Goal: Task Accomplishment & Management: Use online tool/utility

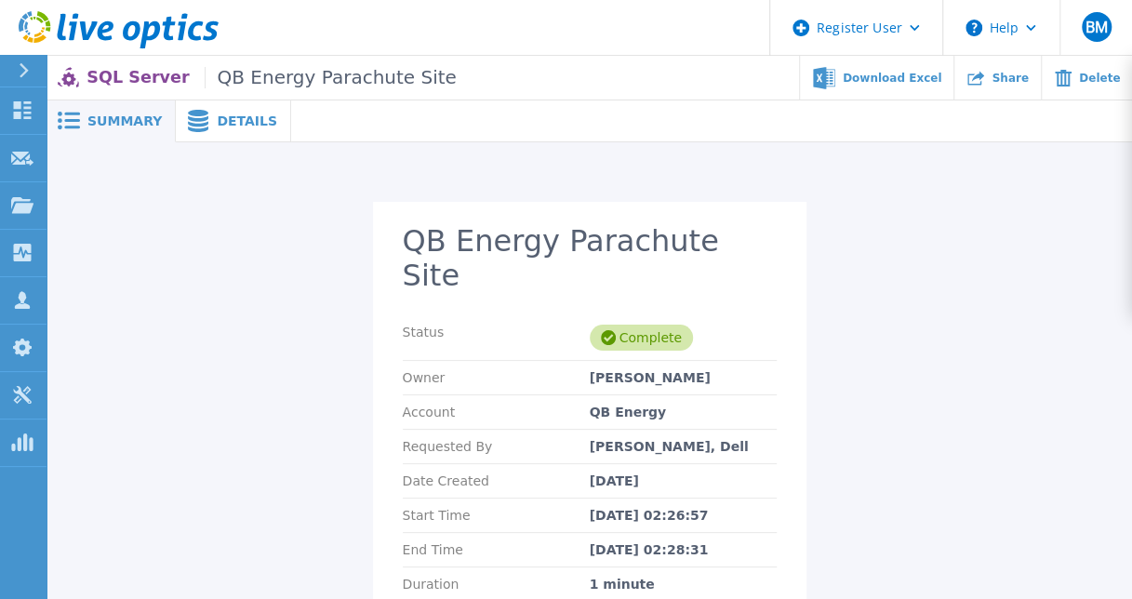
click at [20, 67] on icon at bounding box center [24, 70] width 10 height 15
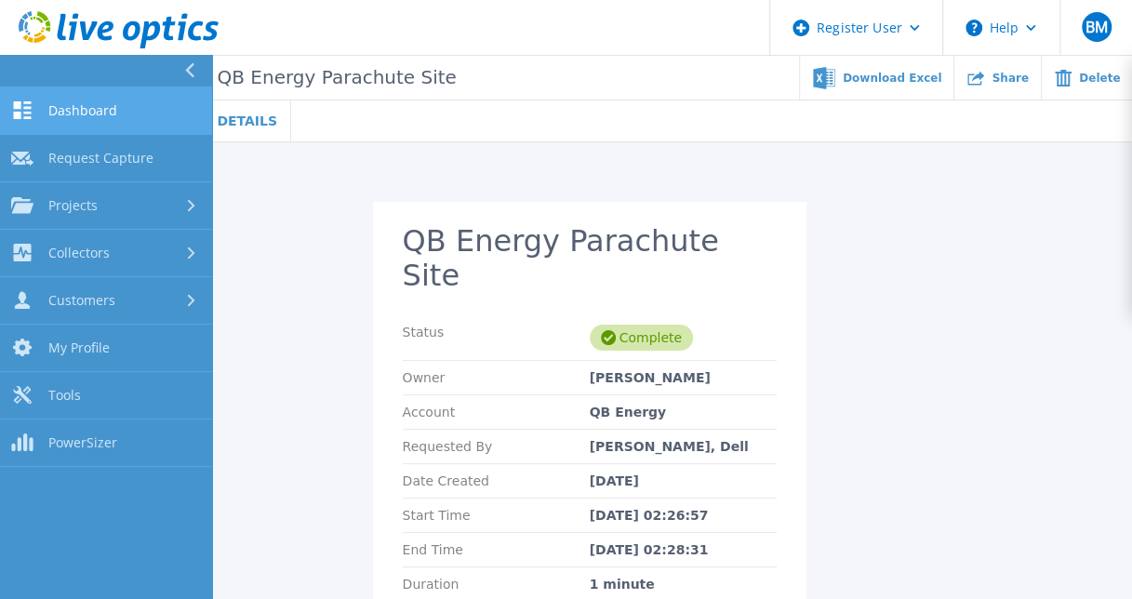
click at [60, 96] on link "Dashboard Dashboard" at bounding box center [106, 110] width 212 height 47
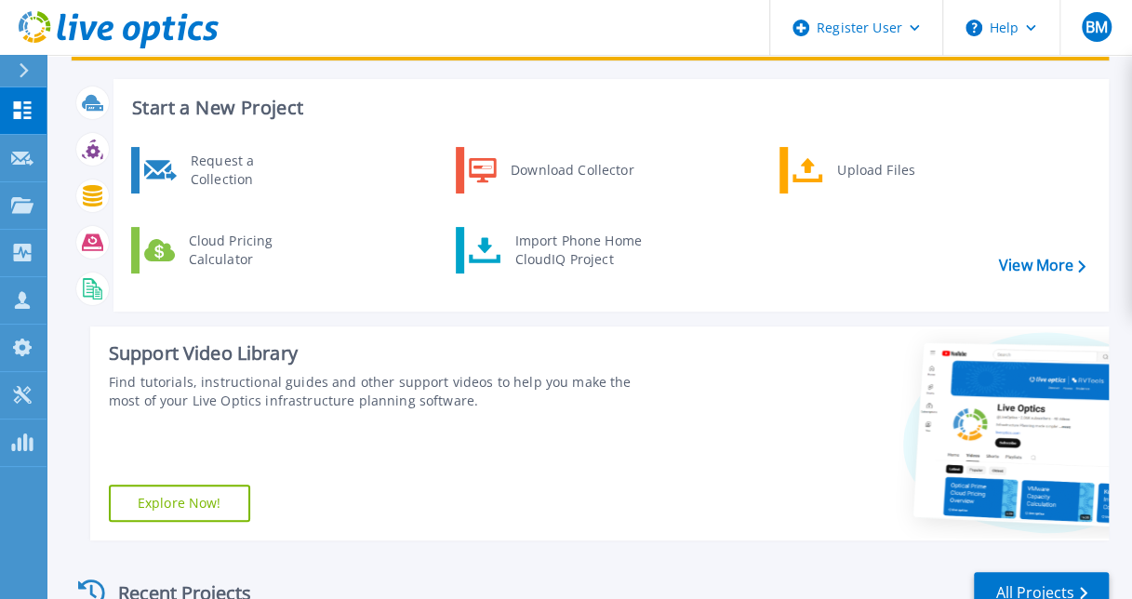
scroll to position [90, 0]
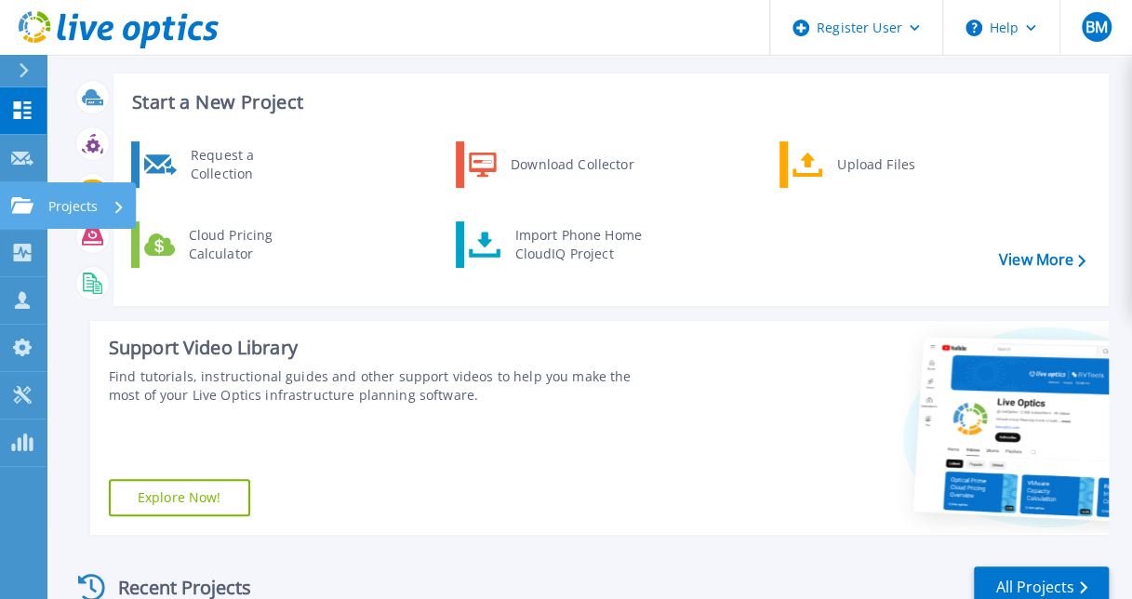
click at [16, 195] on link "Projects Projects" at bounding box center [23, 205] width 47 height 47
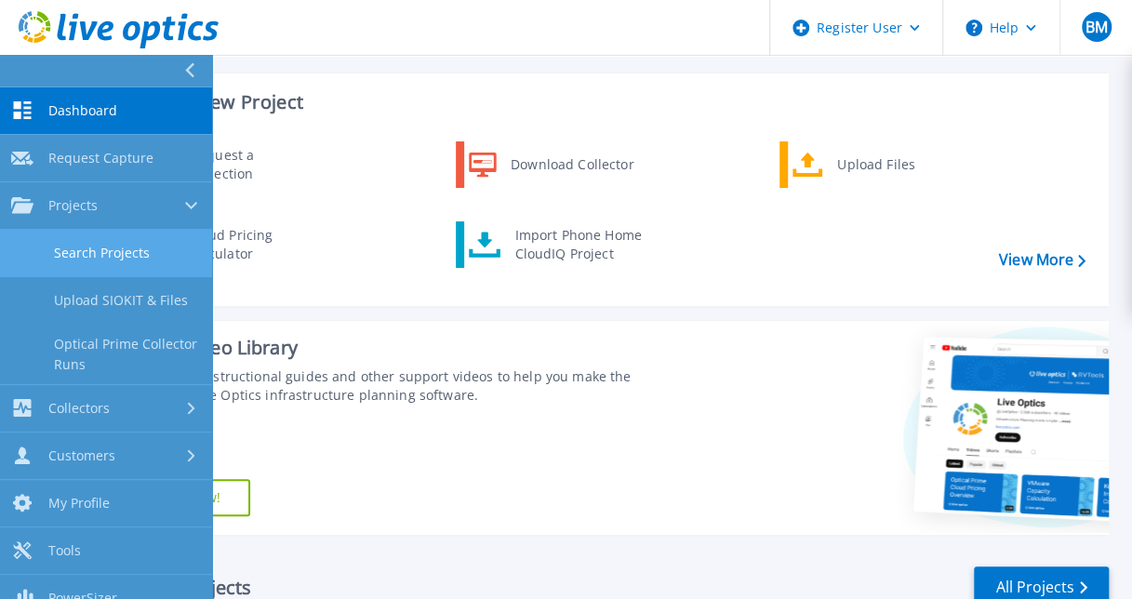
click at [58, 247] on link "Search Projects" at bounding box center [106, 253] width 212 height 47
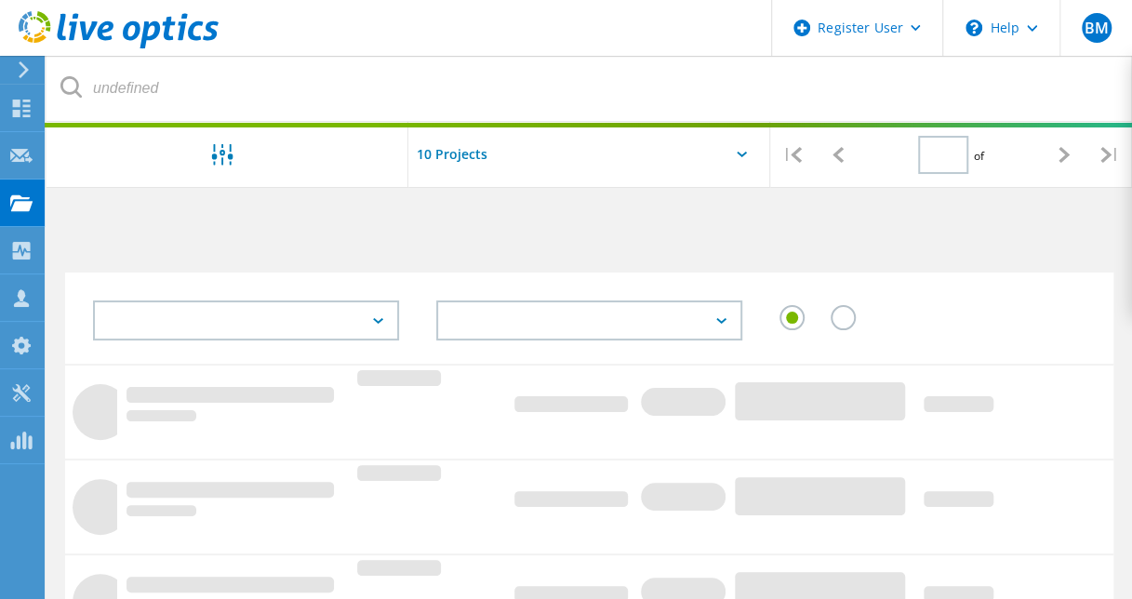
type input "1"
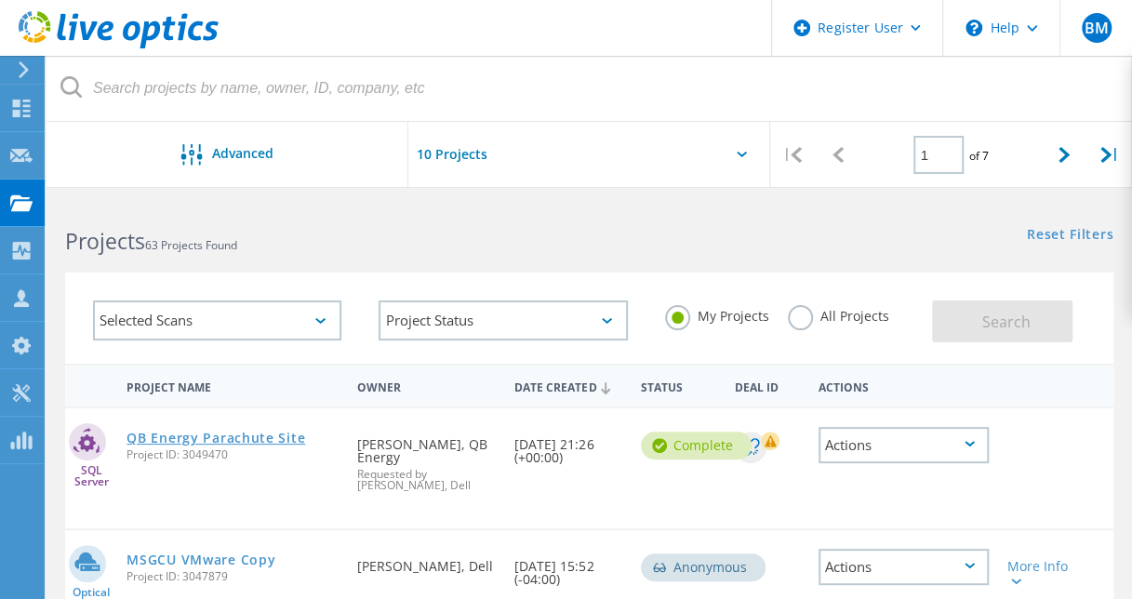
click at [253, 435] on link "QB Energy Parachute Site" at bounding box center [216, 438] width 179 height 13
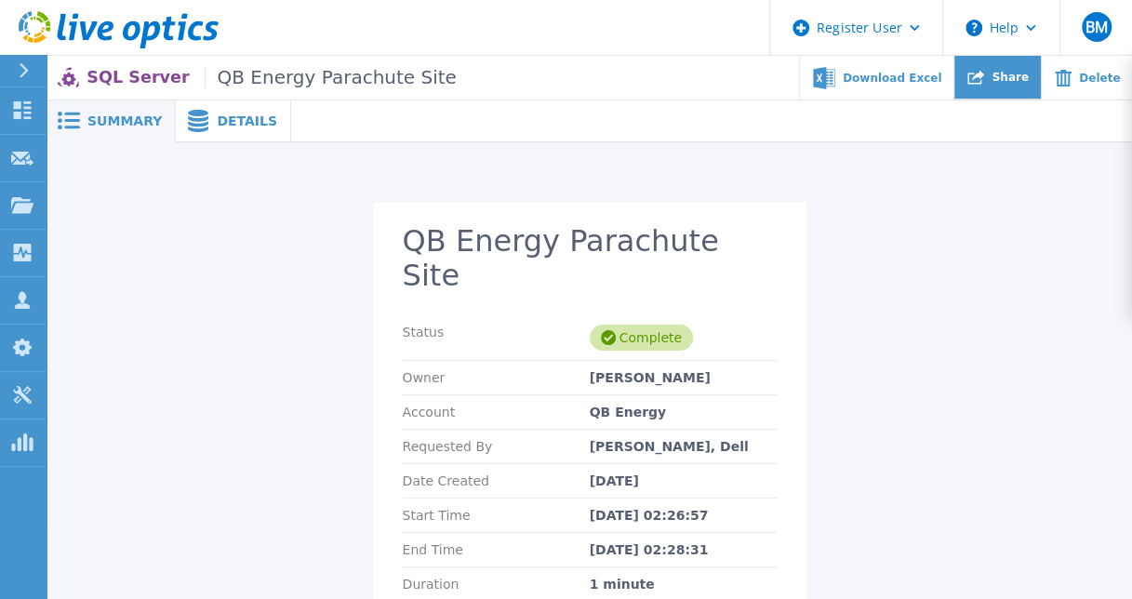
click at [1014, 67] on div "Share" at bounding box center [998, 78] width 87 height 44
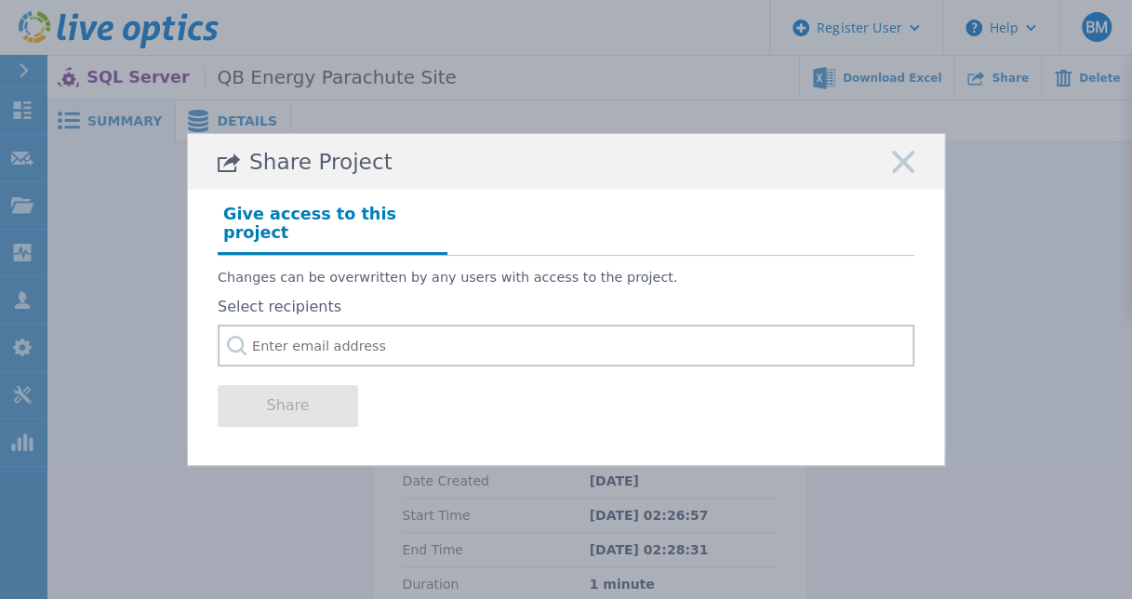
click at [904, 172] on rect at bounding box center [903, 162] width 24 height 24
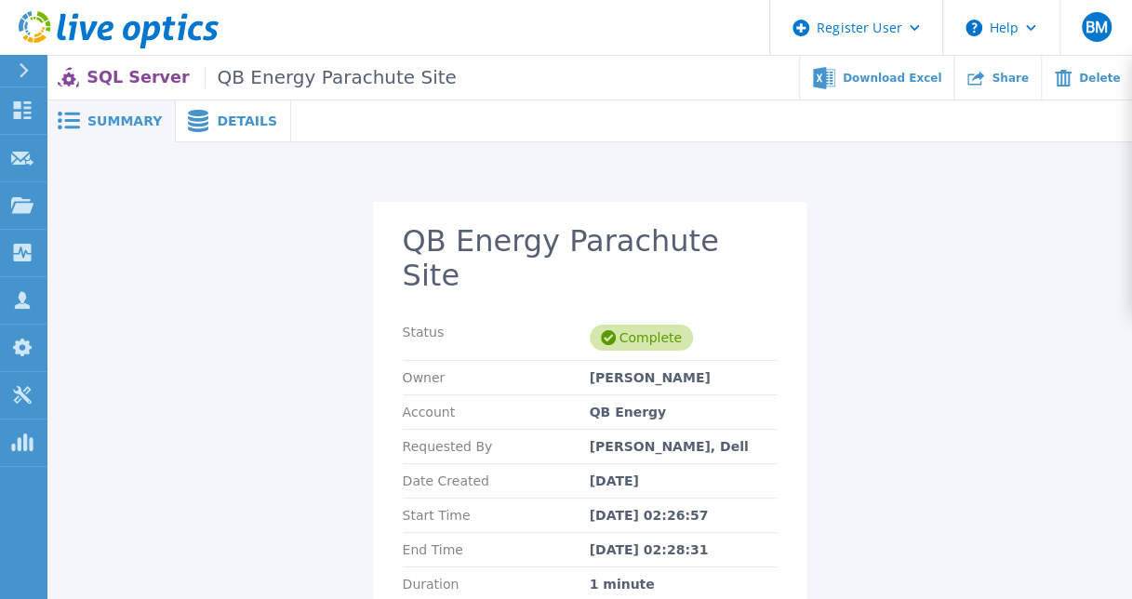
click at [11, 71] on button at bounding box center [23, 71] width 47 height 33
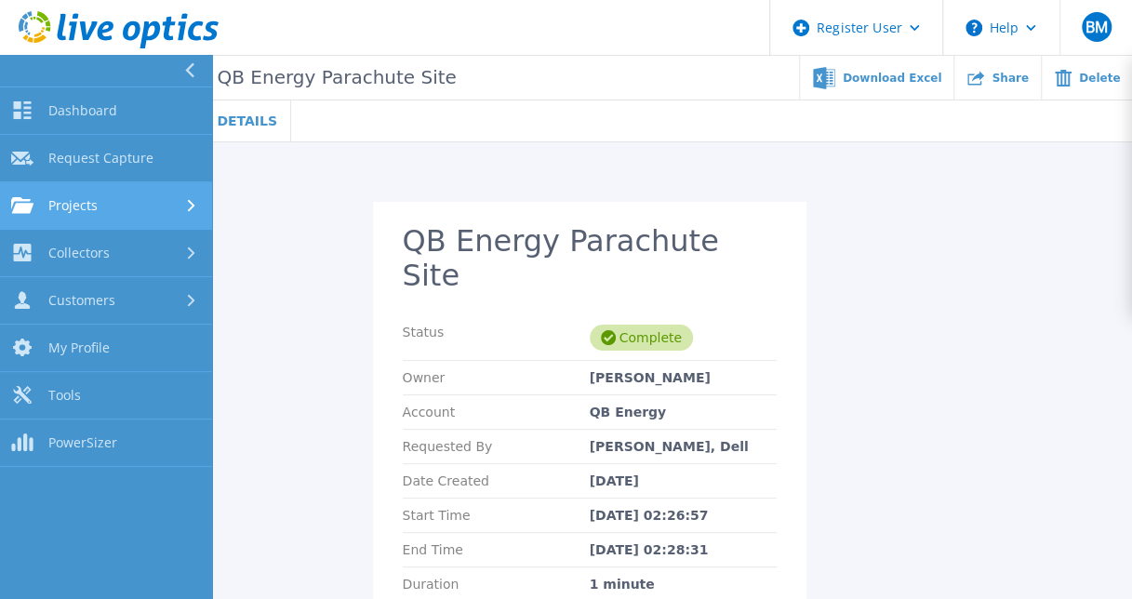
click at [111, 208] on div "Projects" at bounding box center [106, 205] width 190 height 17
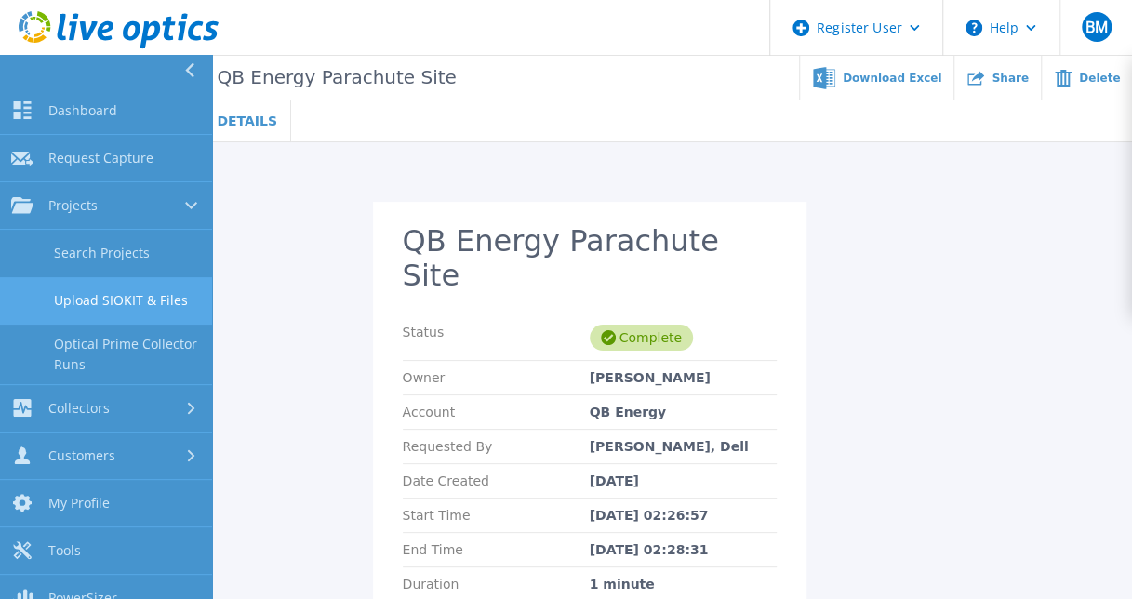
click at [106, 288] on link "Upload SIOKIT & Files" at bounding box center [106, 300] width 212 height 47
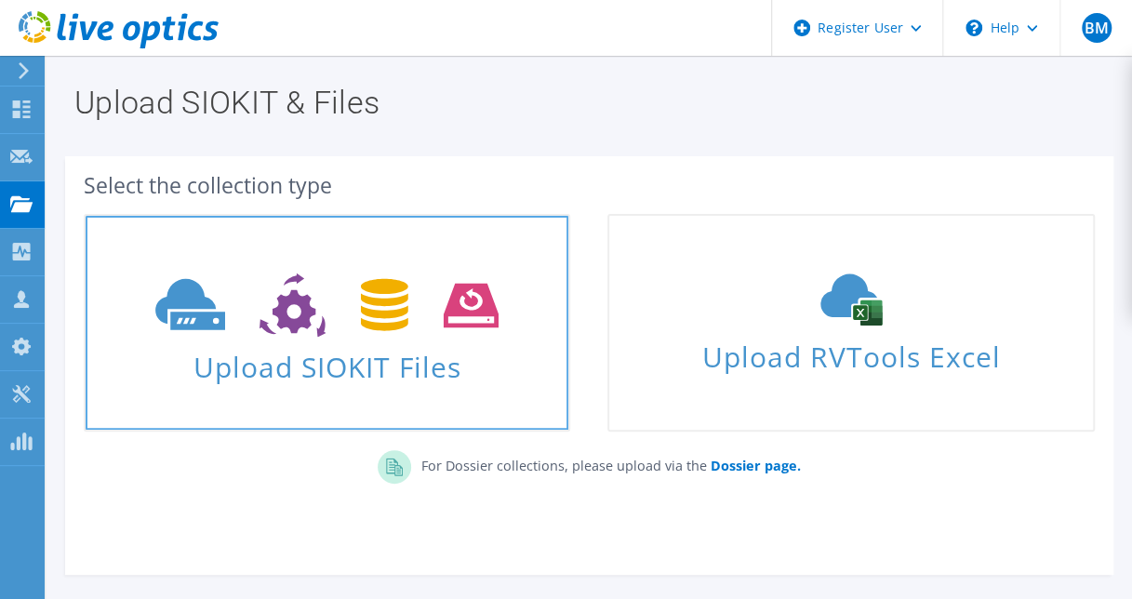
click at [370, 314] on use at bounding box center [326, 306] width 343 height 64
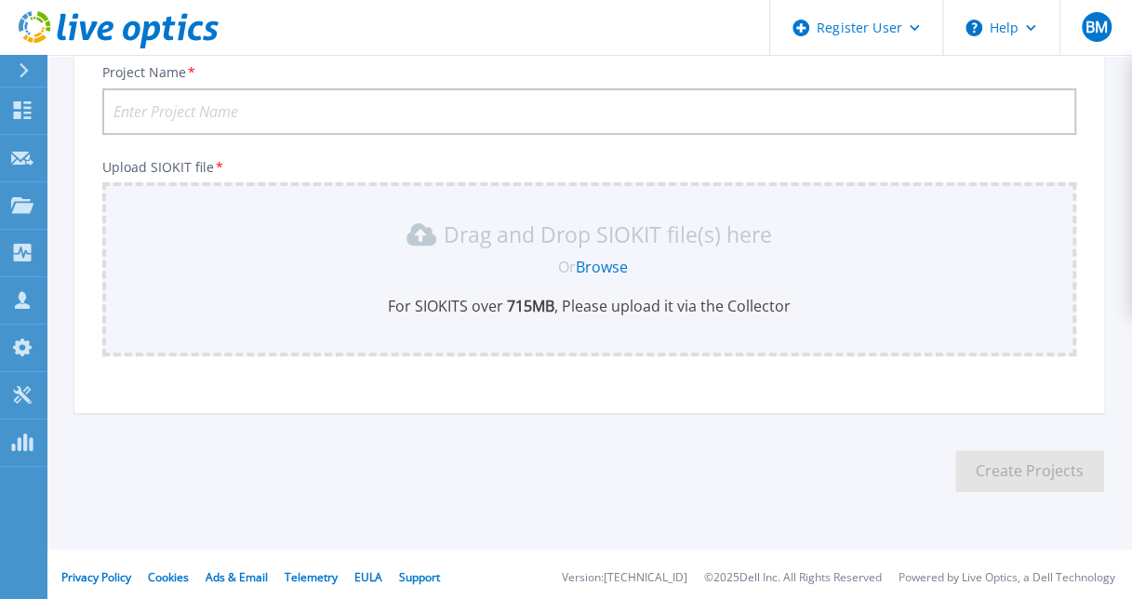
scroll to position [141, 0]
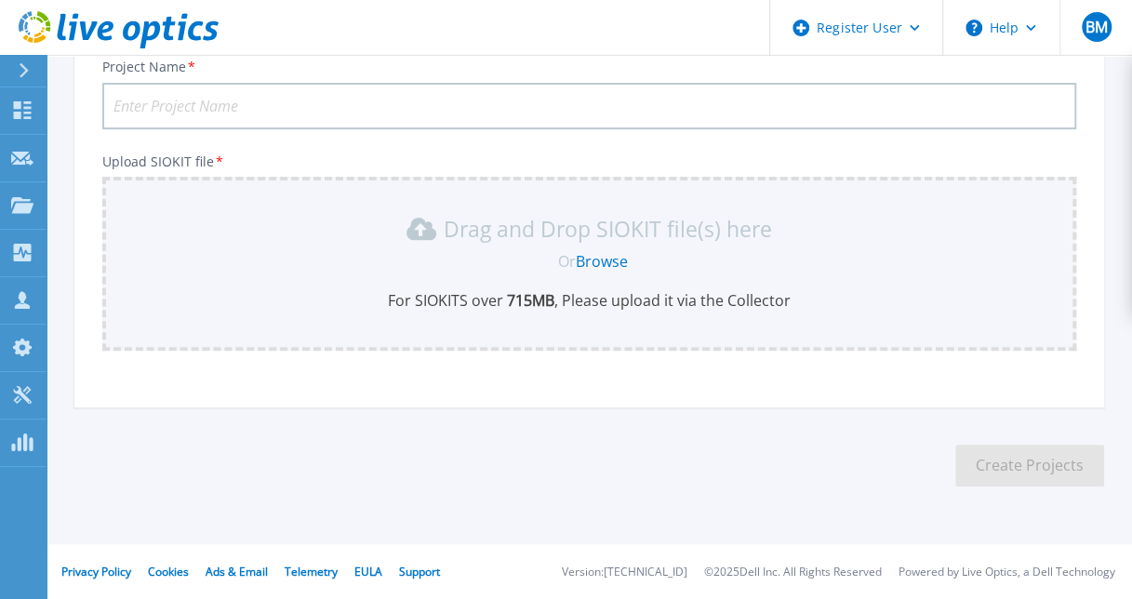
click at [605, 262] on link "Browse" at bounding box center [602, 261] width 52 height 20
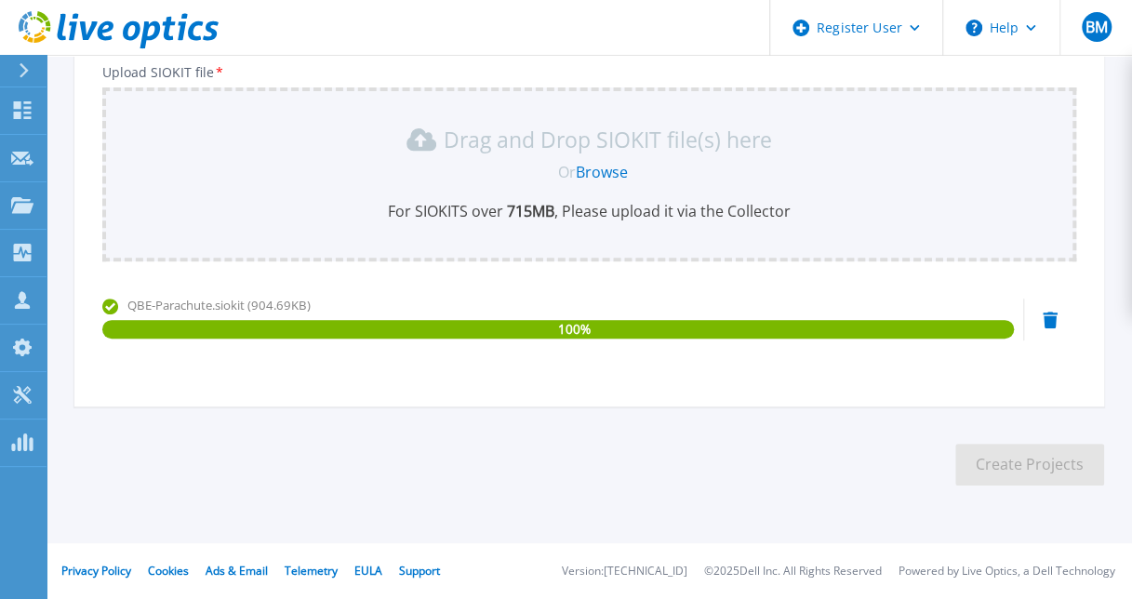
scroll to position [0, 0]
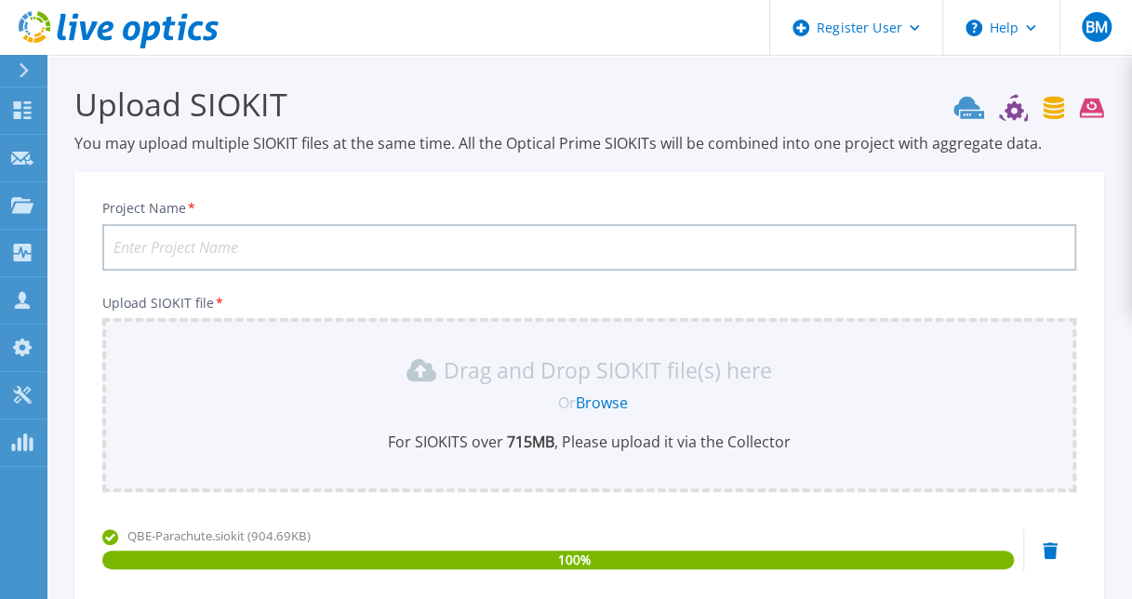
click at [337, 226] on input "Project Name *" at bounding box center [589, 247] width 974 height 47
type input "QB Energy Parachute Main"
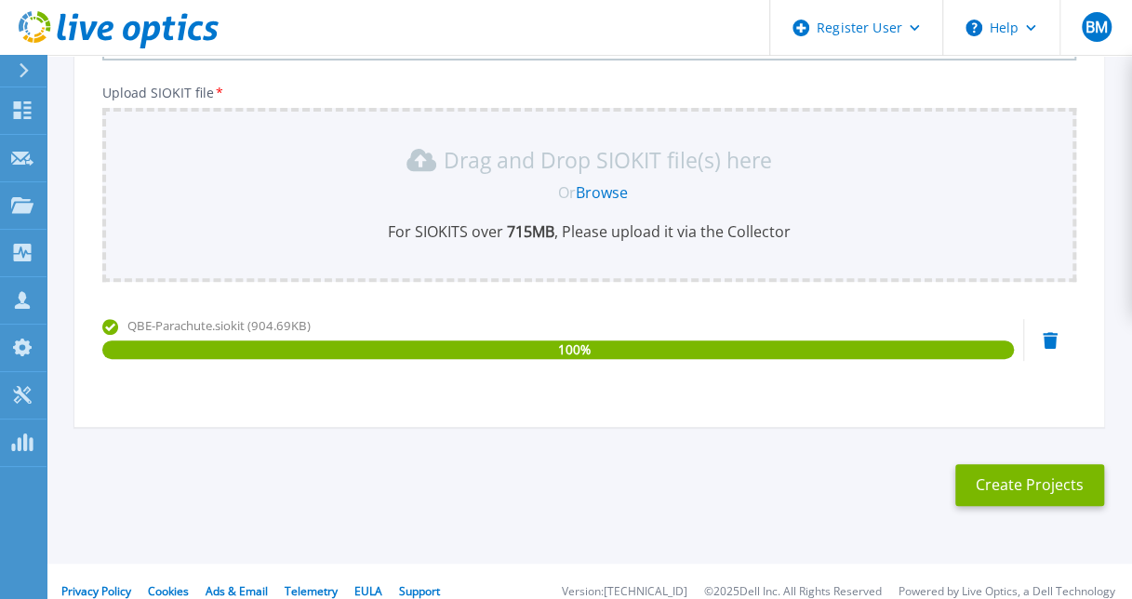
scroll to position [213, 0]
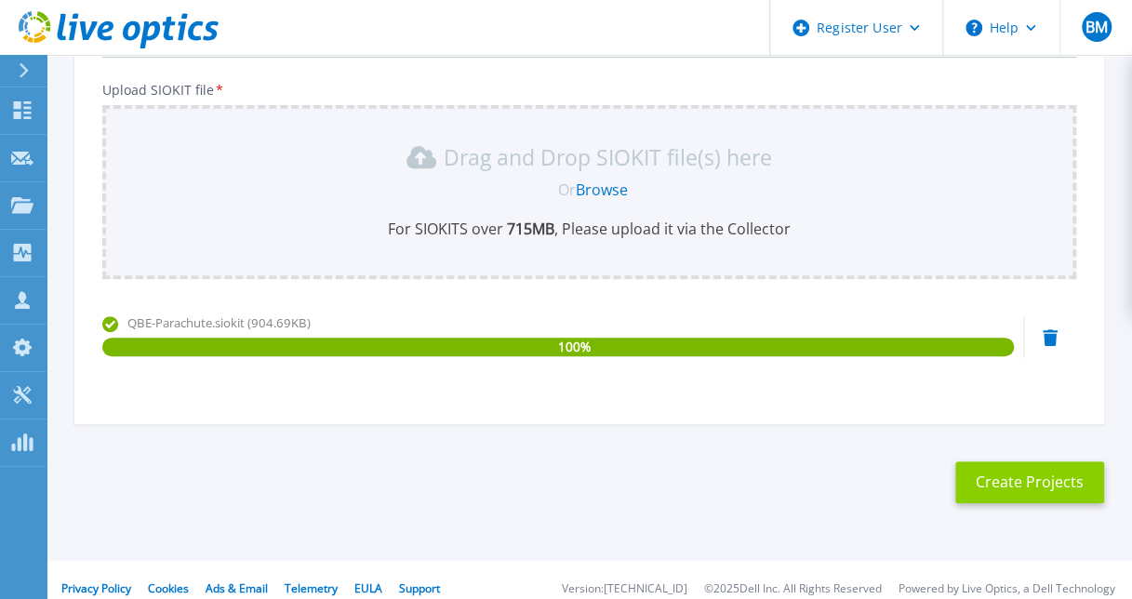
click at [999, 471] on button "Create Projects" at bounding box center [1029, 482] width 149 height 42
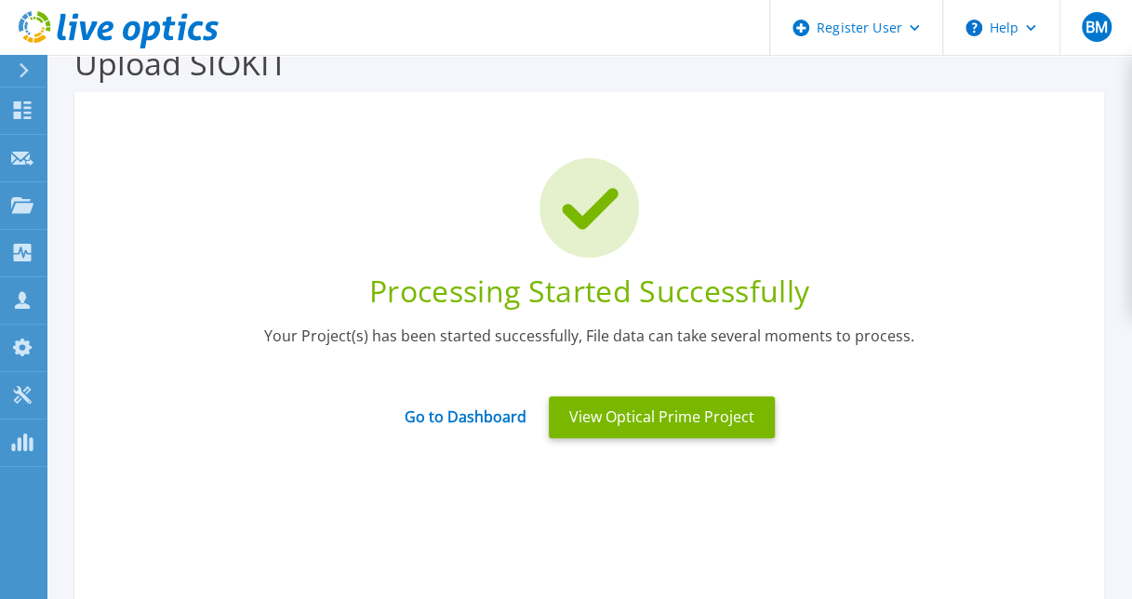
scroll to position [40, 0]
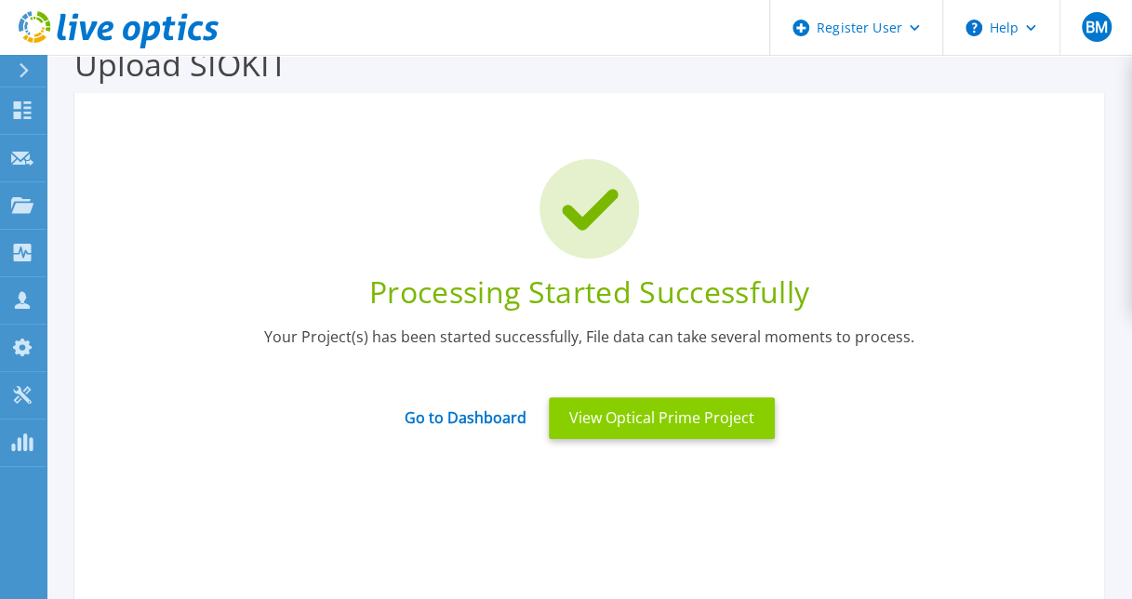
click at [679, 416] on button "View Optical Prime Project" at bounding box center [662, 418] width 226 height 42
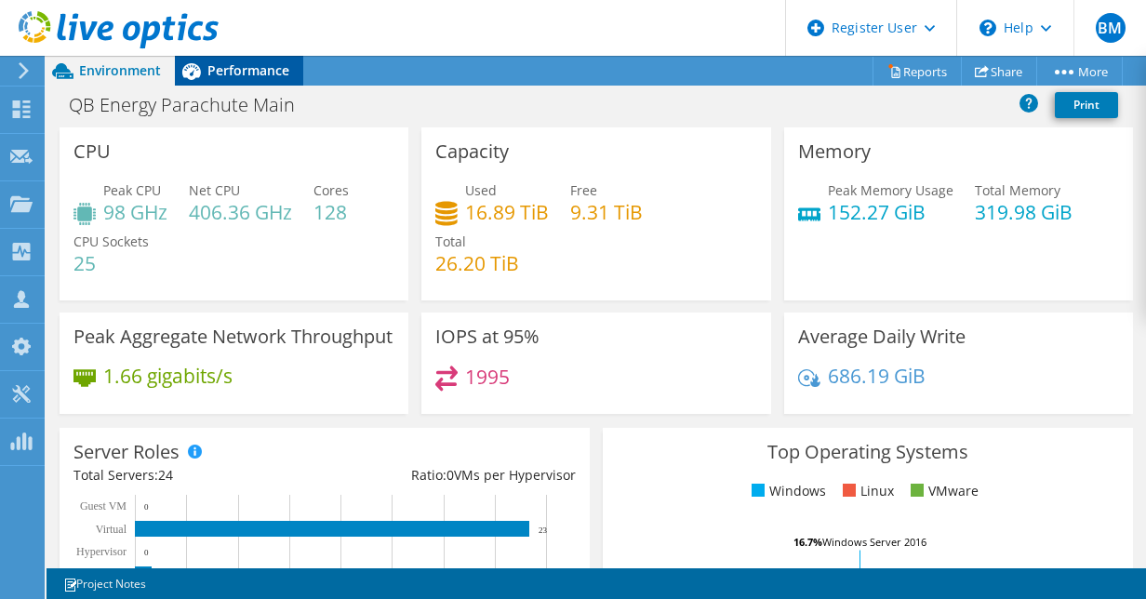
click at [248, 73] on span "Performance" at bounding box center [248, 70] width 82 height 18
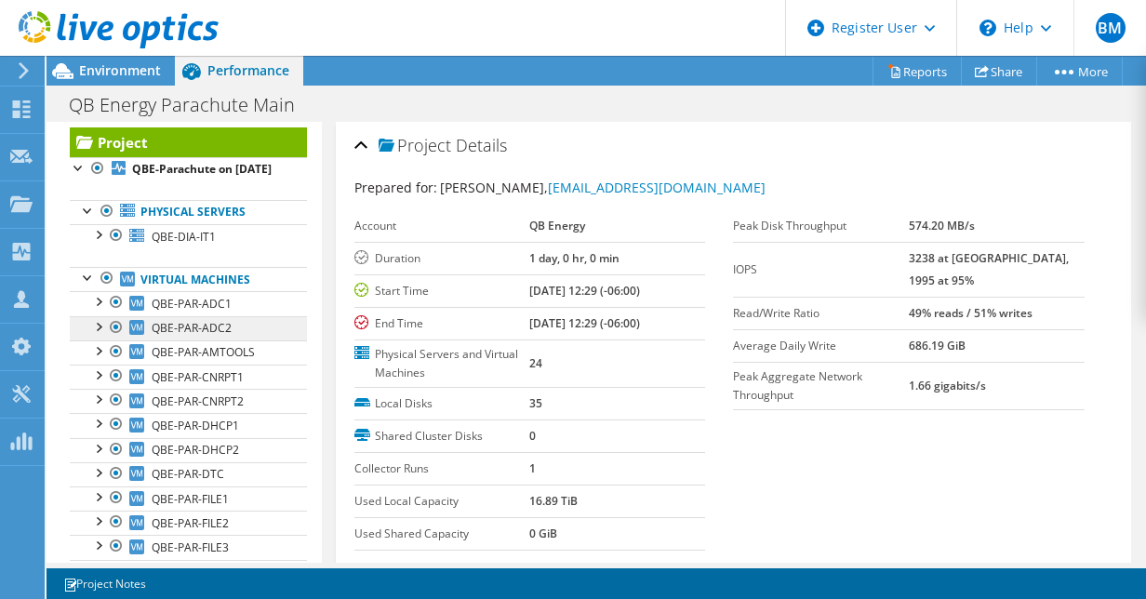
scroll to position [32, 0]
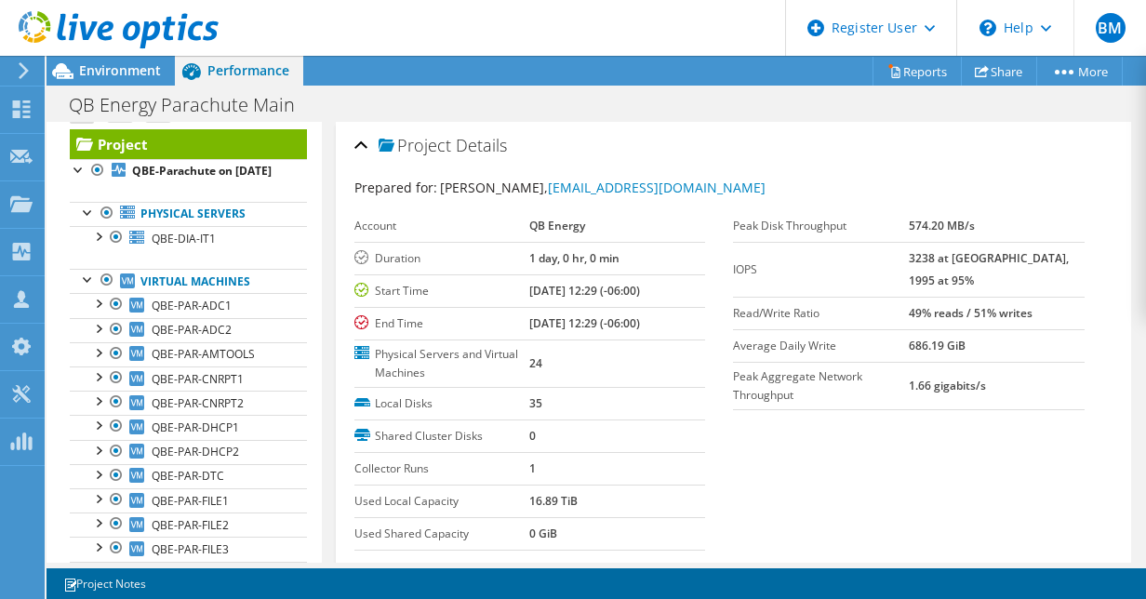
click at [113, 57] on div at bounding box center [109, 31] width 219 height 62
click at [113, 65] on span "Environment" at bounding box center [120, 70] width 82 height 18
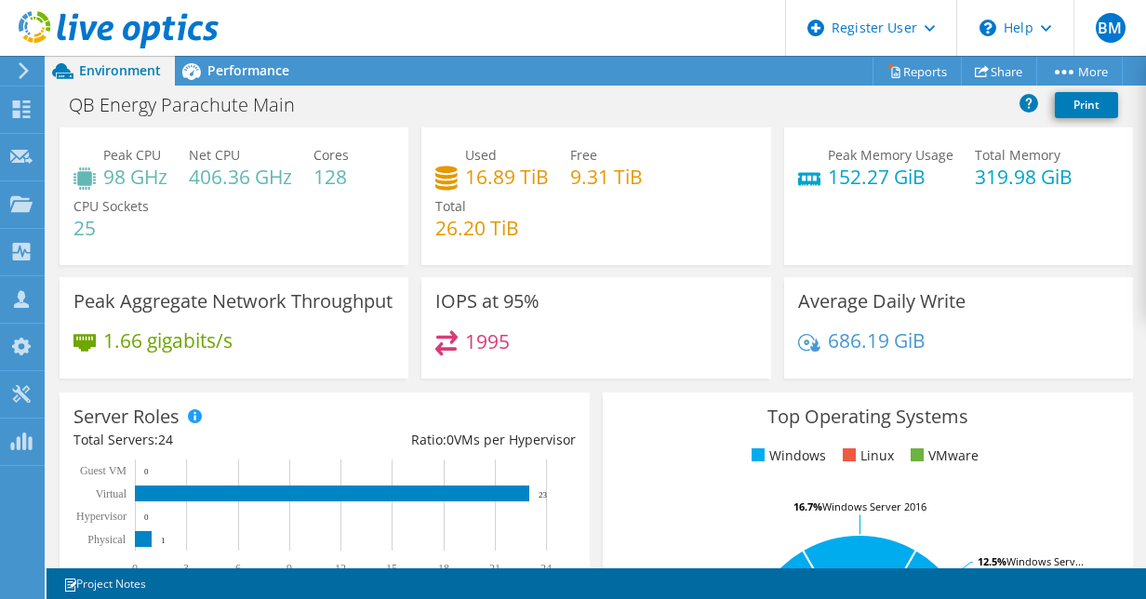
scroll to position [24, 0]
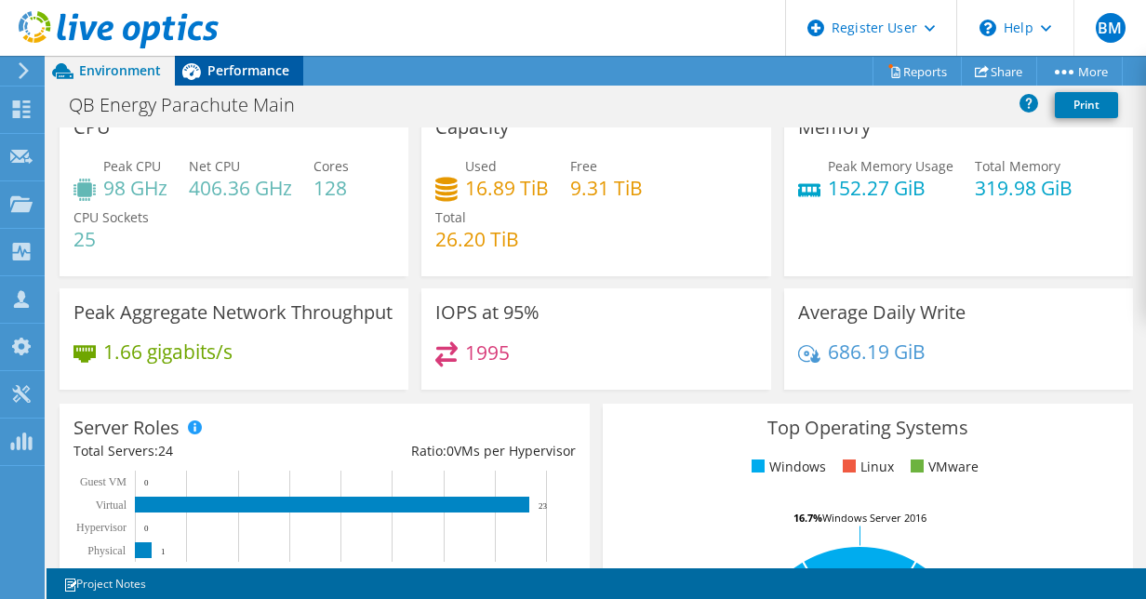
click at [236, 74] on span "Performance" at bounding box center [248, 70] width 82 height 18
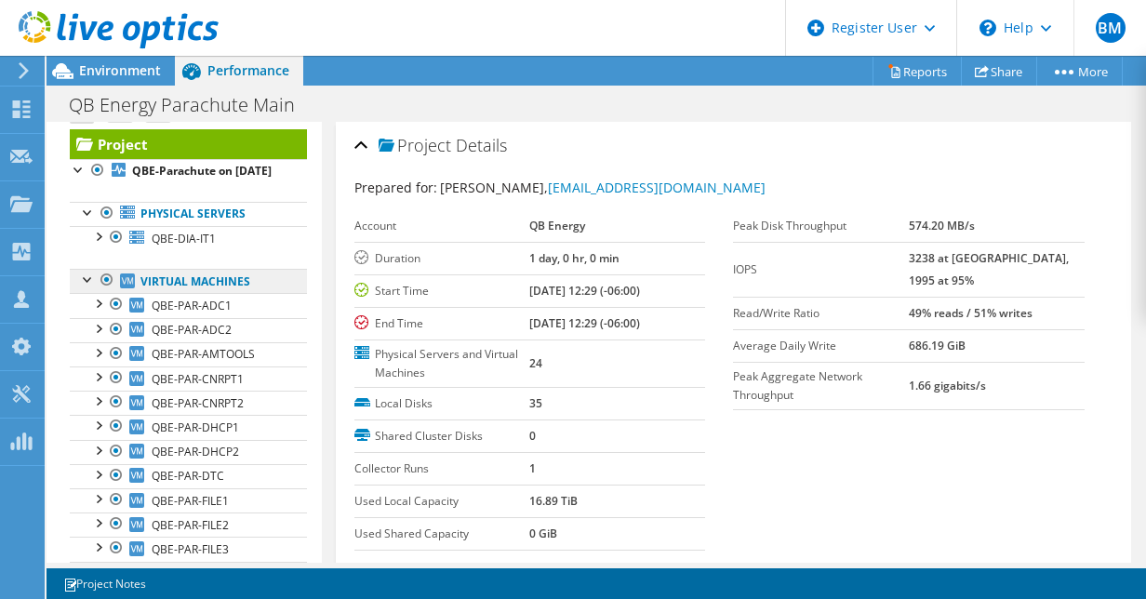
click at [171, 293] on link "Virtual Machines" at bounding box center [188, 281] width 237 height 24
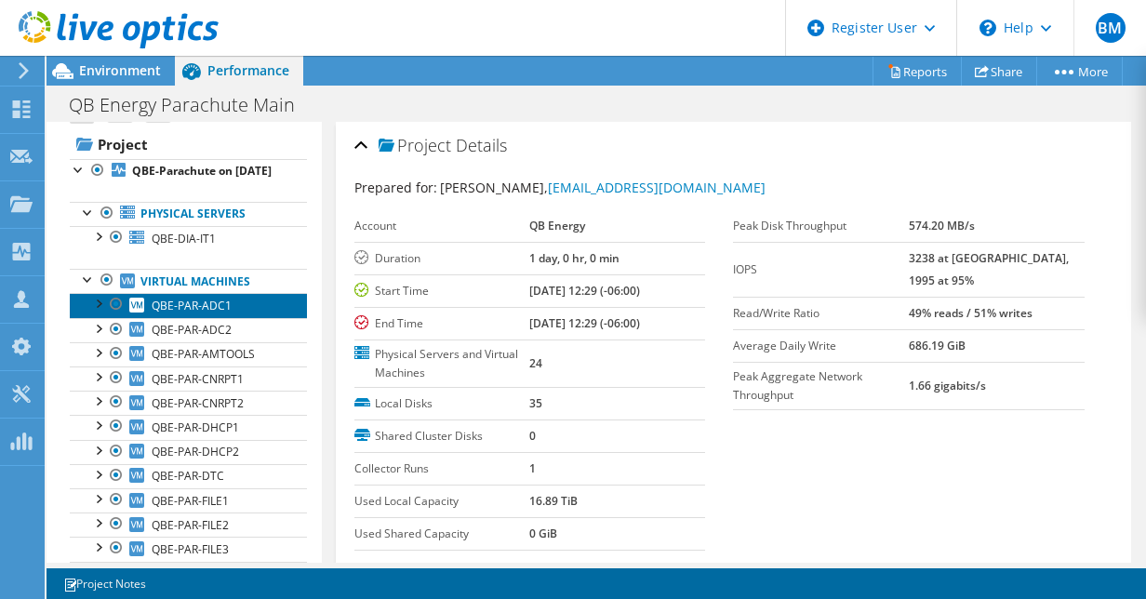
click at [131, 313] on icon at bounding box center [136, 305] width 15 height 15
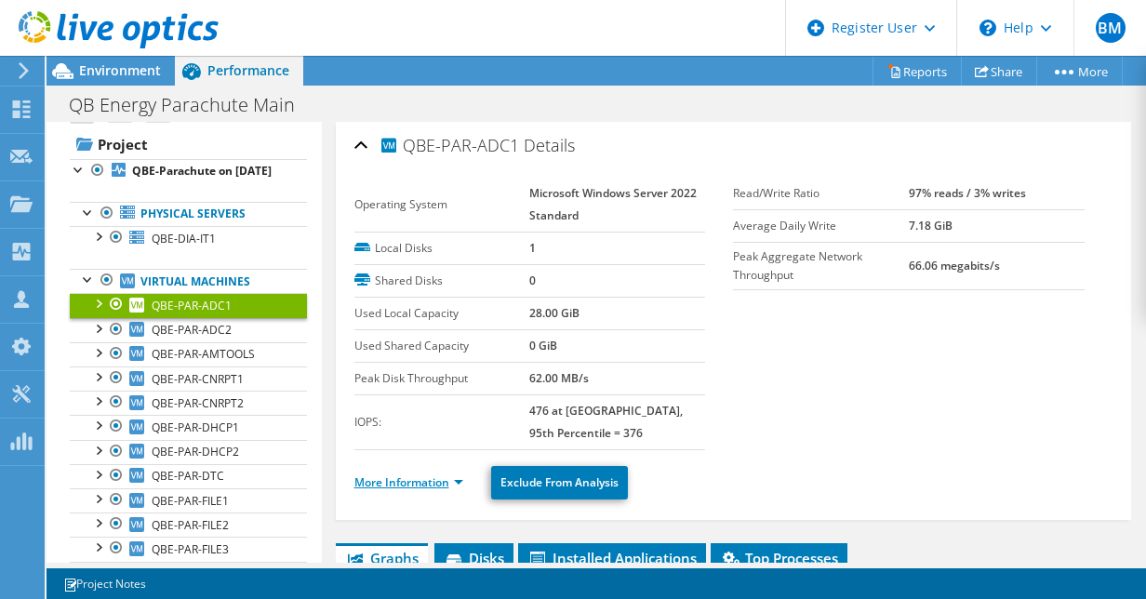
click at [416, 477] on link "More Information" at bounding box center [408, 482] width 109 height 16
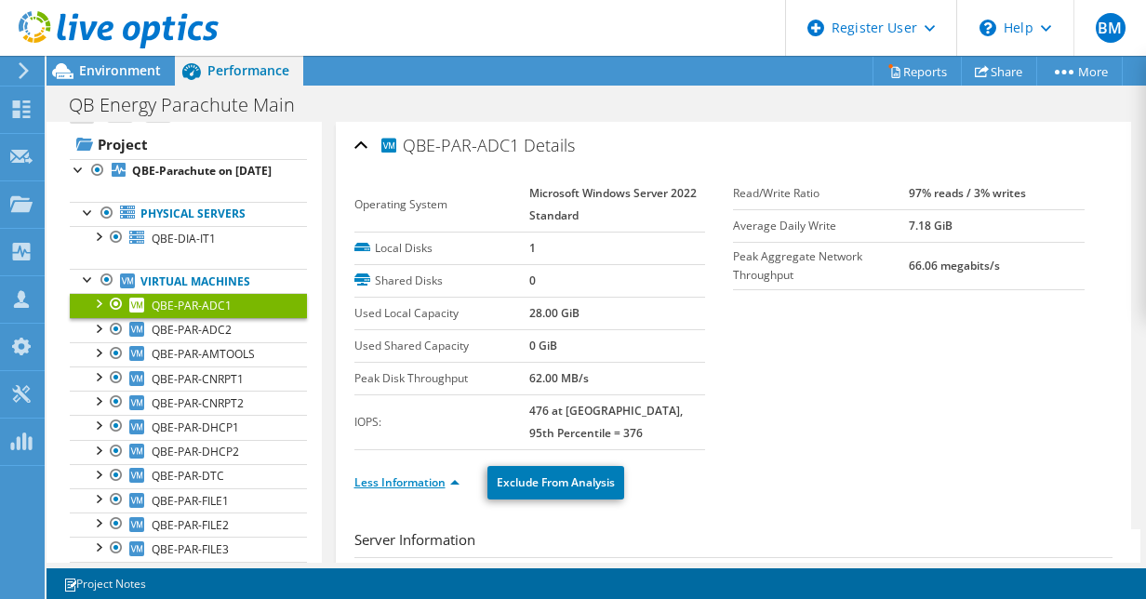
click at [424, 474] on link "Less Information" at bounding box center [406, 482] width 105 height 16
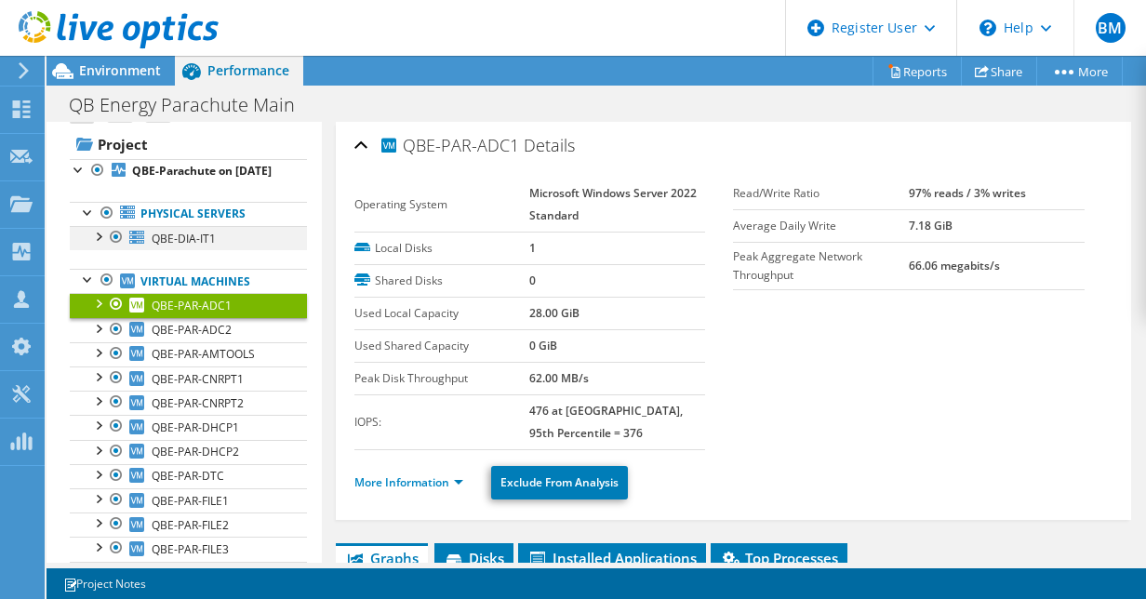
click at [103, 245] on div at bounding box center [97, 235] width 19 height 19
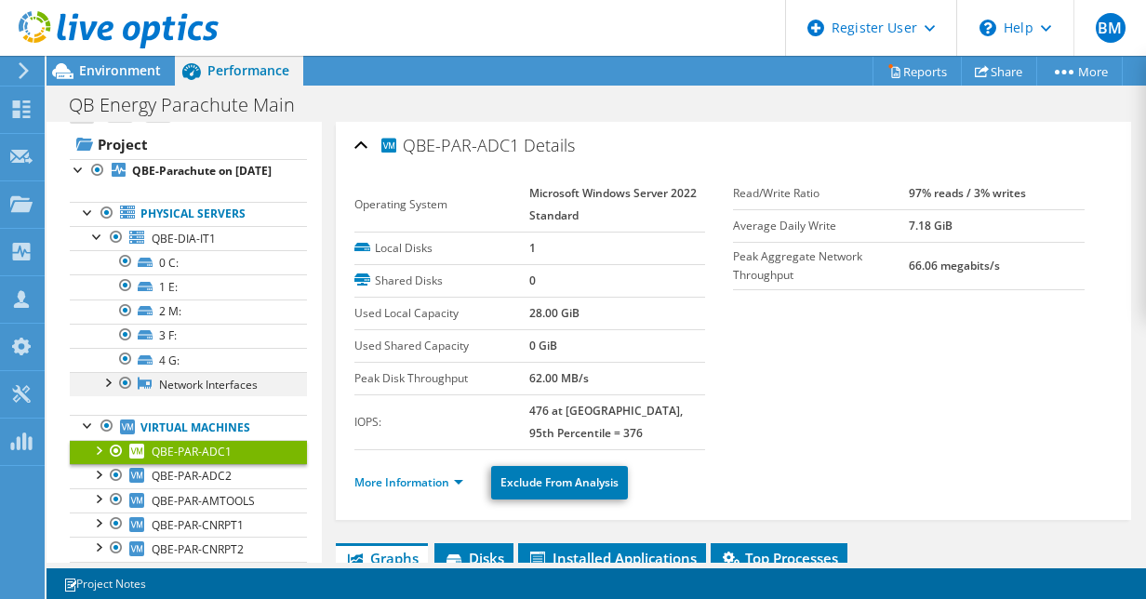
click at [102, 391] on div at bounding box center [107, 381] width 19 height 19
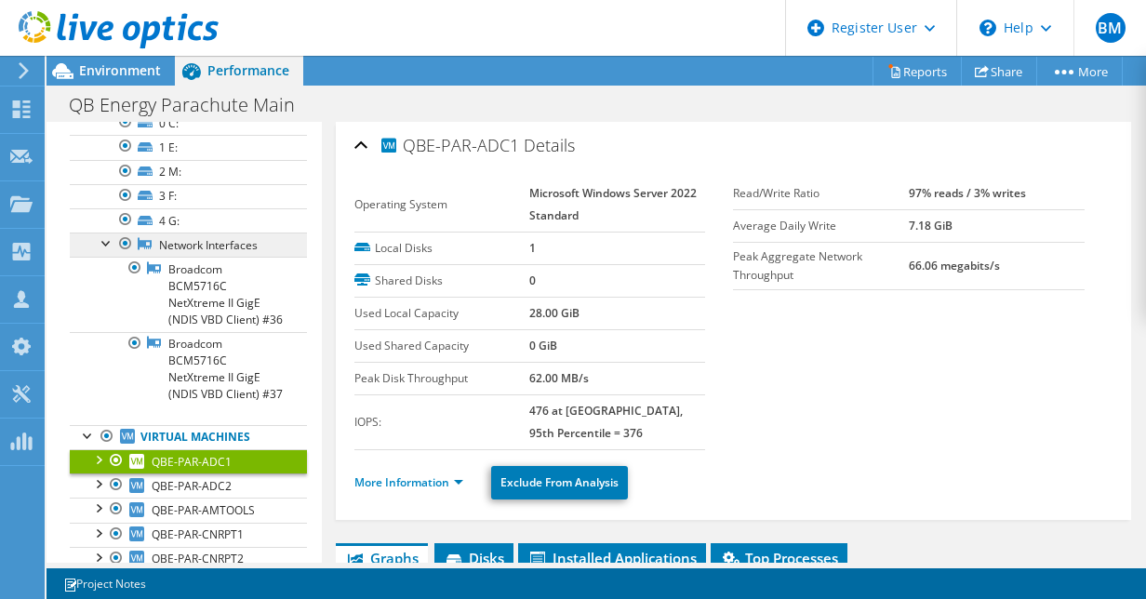
scroll to position [172, 0]
click at [96, 256] on link "Network Interfaces" at bounding box center [188, 244] width 237 height 24
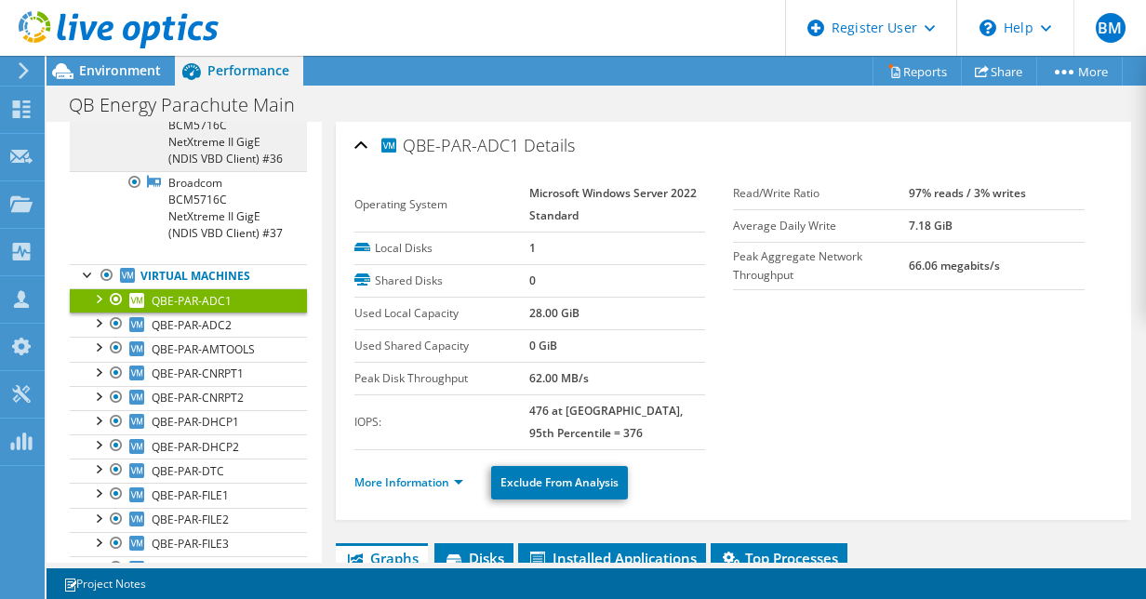
scroll to position [334, 0]
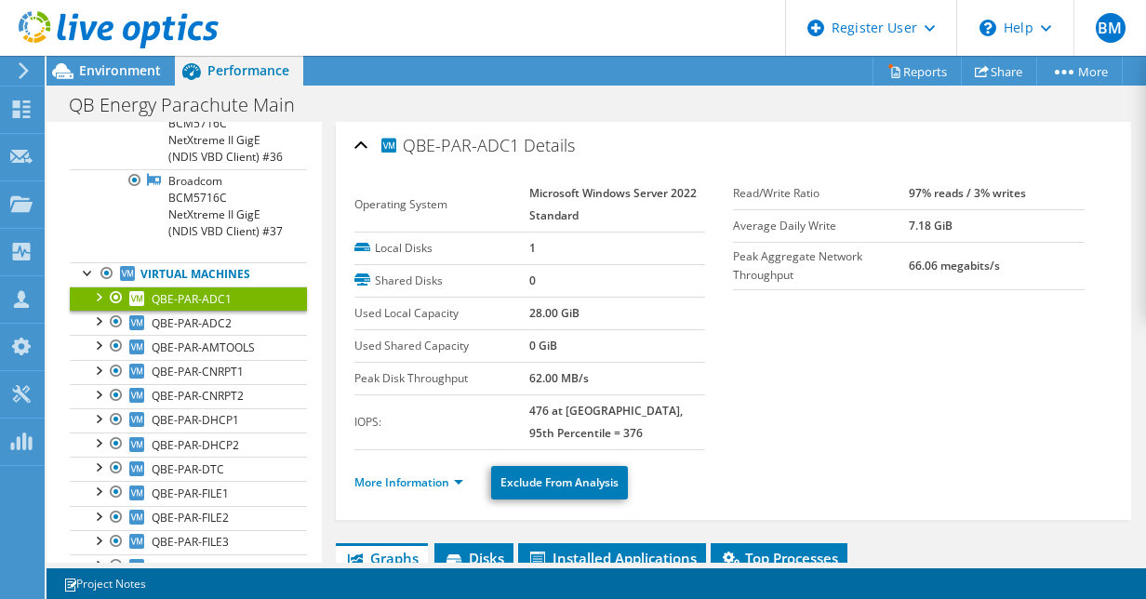
click at [99, 305] on div at bounding box center [97, 296] width 19 height 19
click at [112, 354] on div at bounding box center [107, 344] width 19 height 19
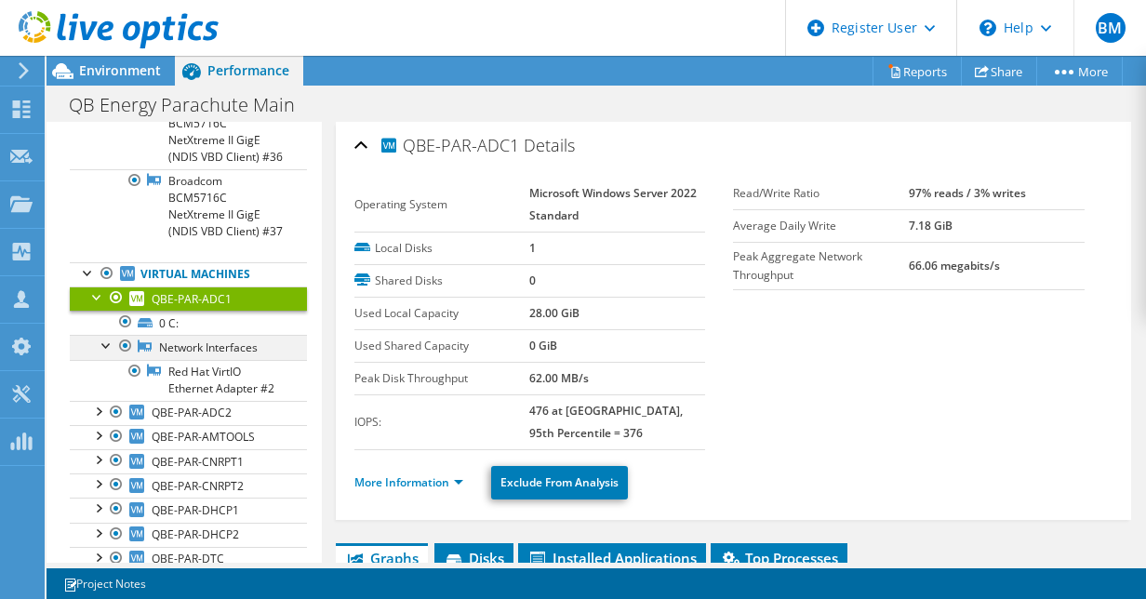
click at [112, 354] on div at bounding box center [107, 344] width 19 height 19
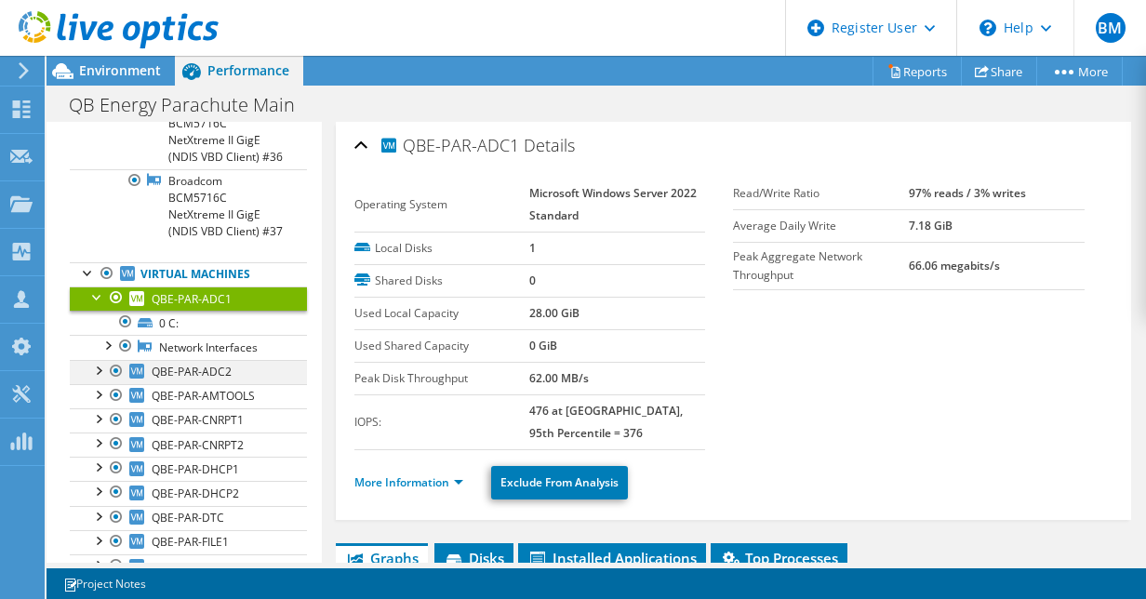
click at [102, 379] on div at bounding box center [97, 369] width 19 height 19
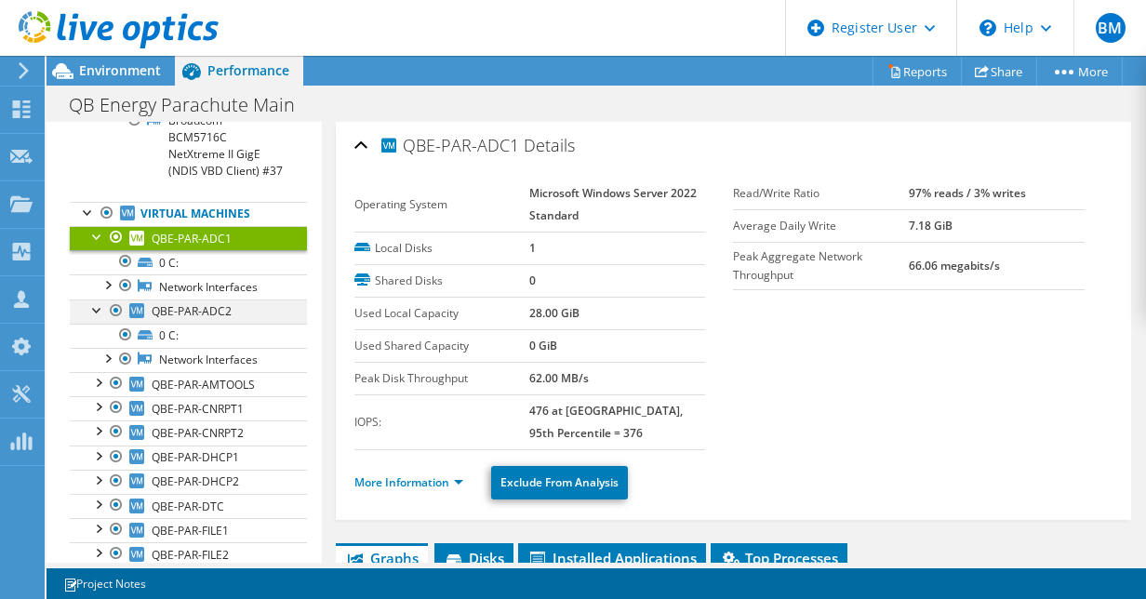
scroll to position [405, 0]
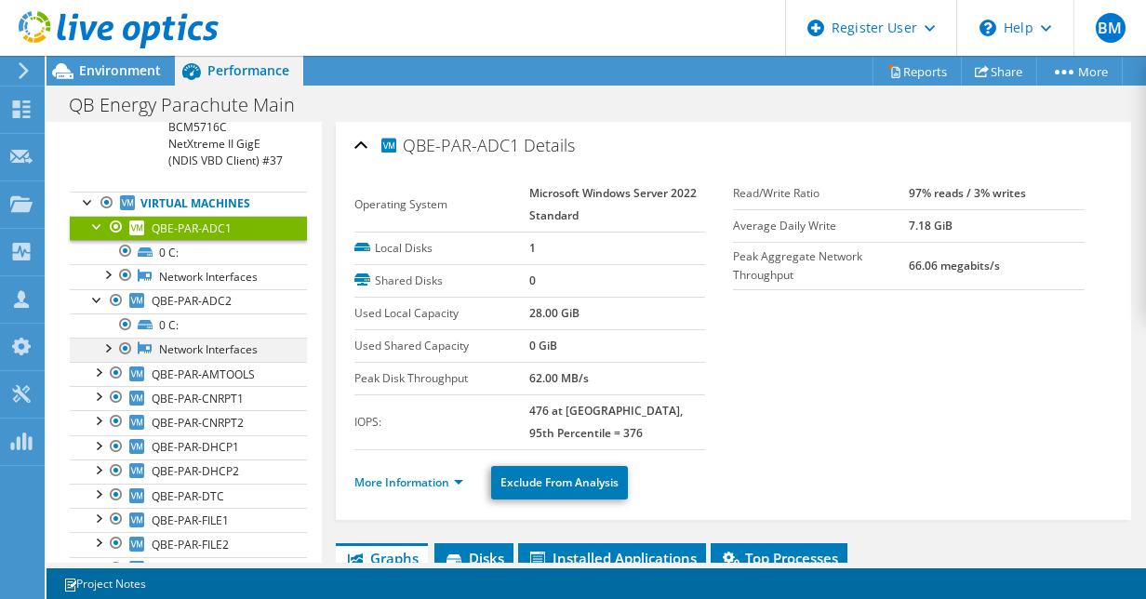
click at [106, 356] on div at bounding box center [107, 347] width 19 height 19
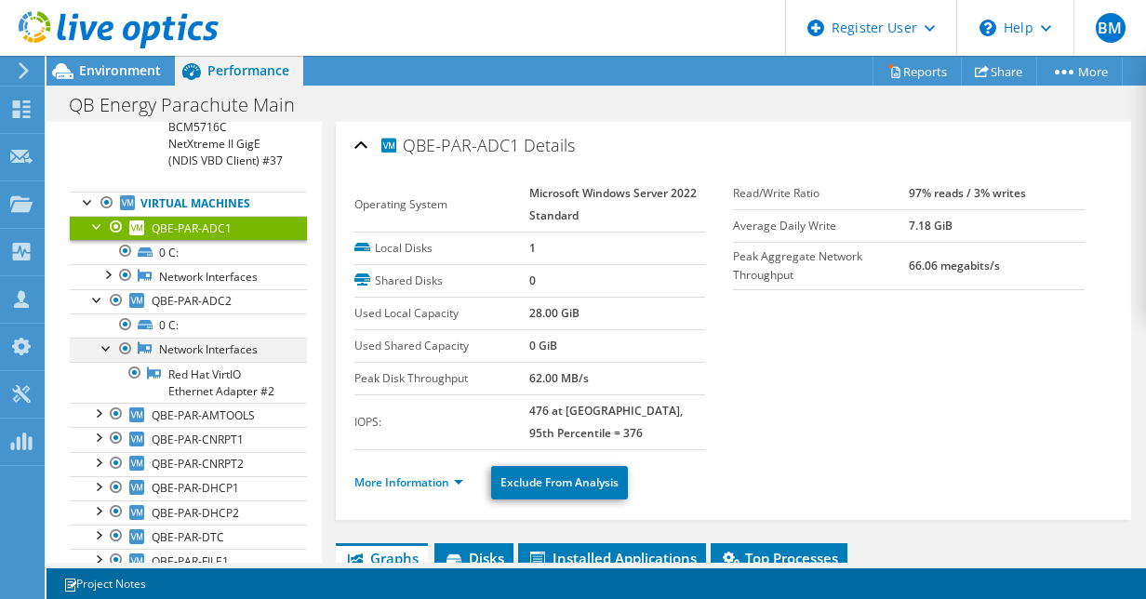
click at [108, 356] on div at bounding box center [107, 347] width 19 height 19
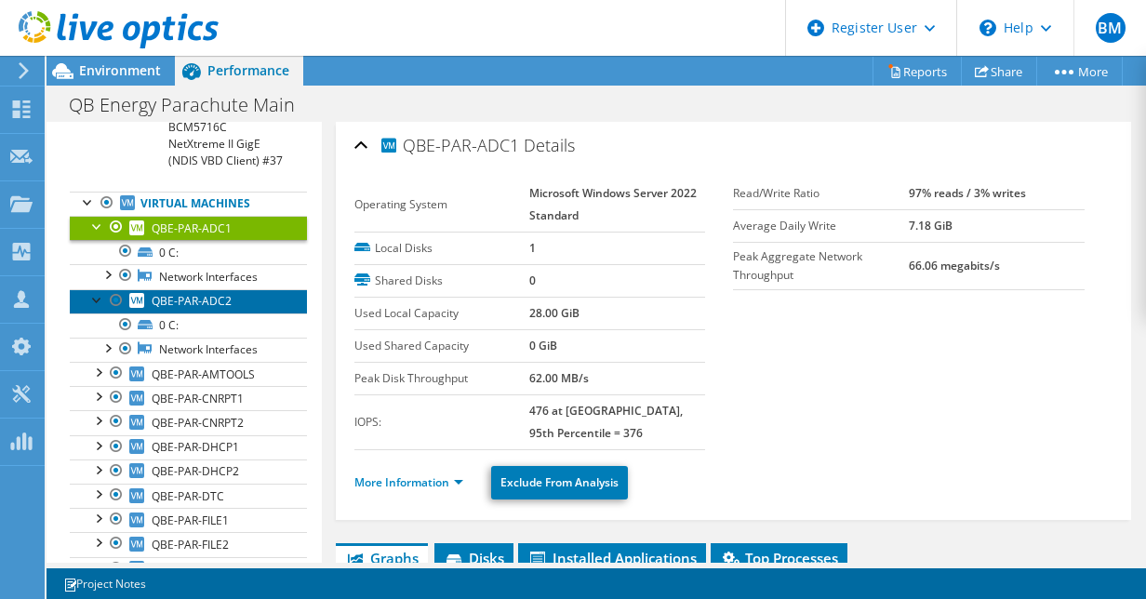
click at [101, 314] on link "QBE-PAR-ADC2" at bounding box center [188, 301] width 237 height 24
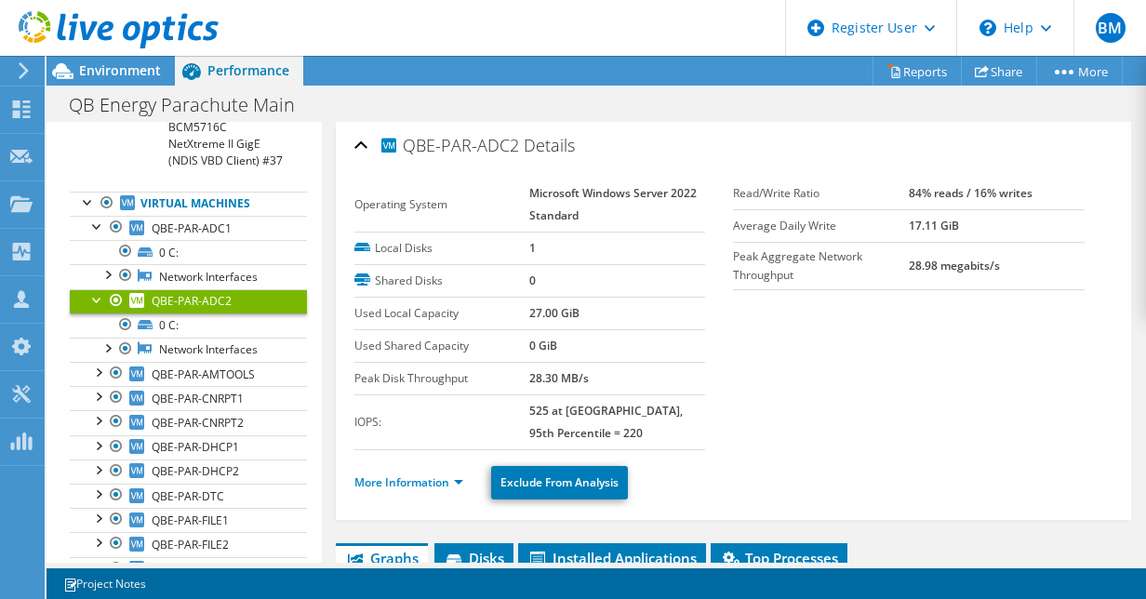
click at [88, 308] on div at bounding box center [97, 298] width 19 height 19
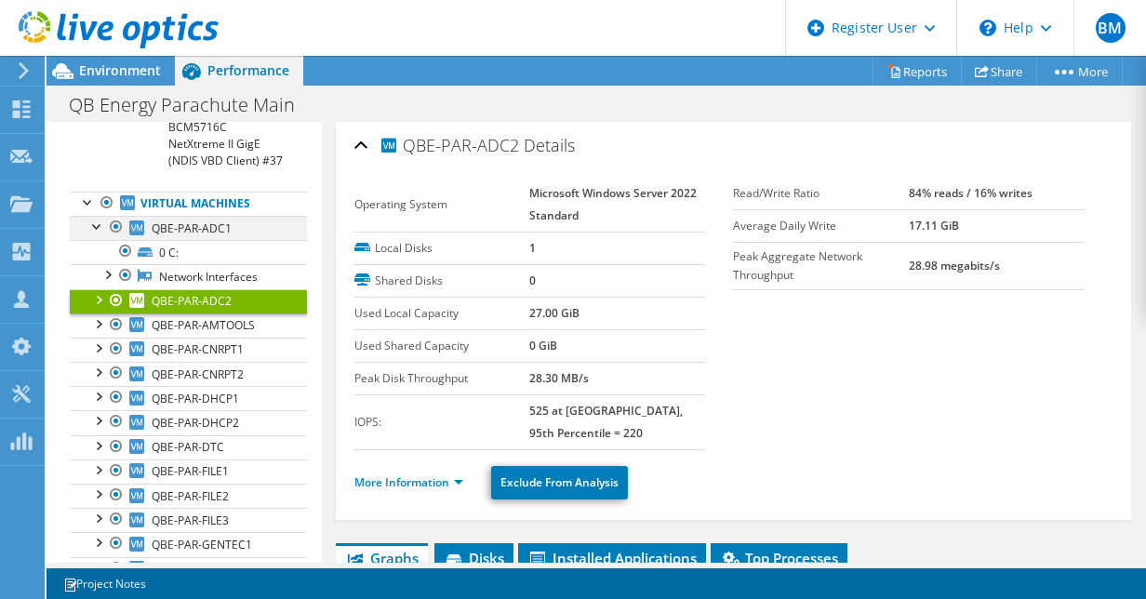
click at [100, 234] on div at bounding box center [97, 225] width 19 height 19
